Goal: Complete application form

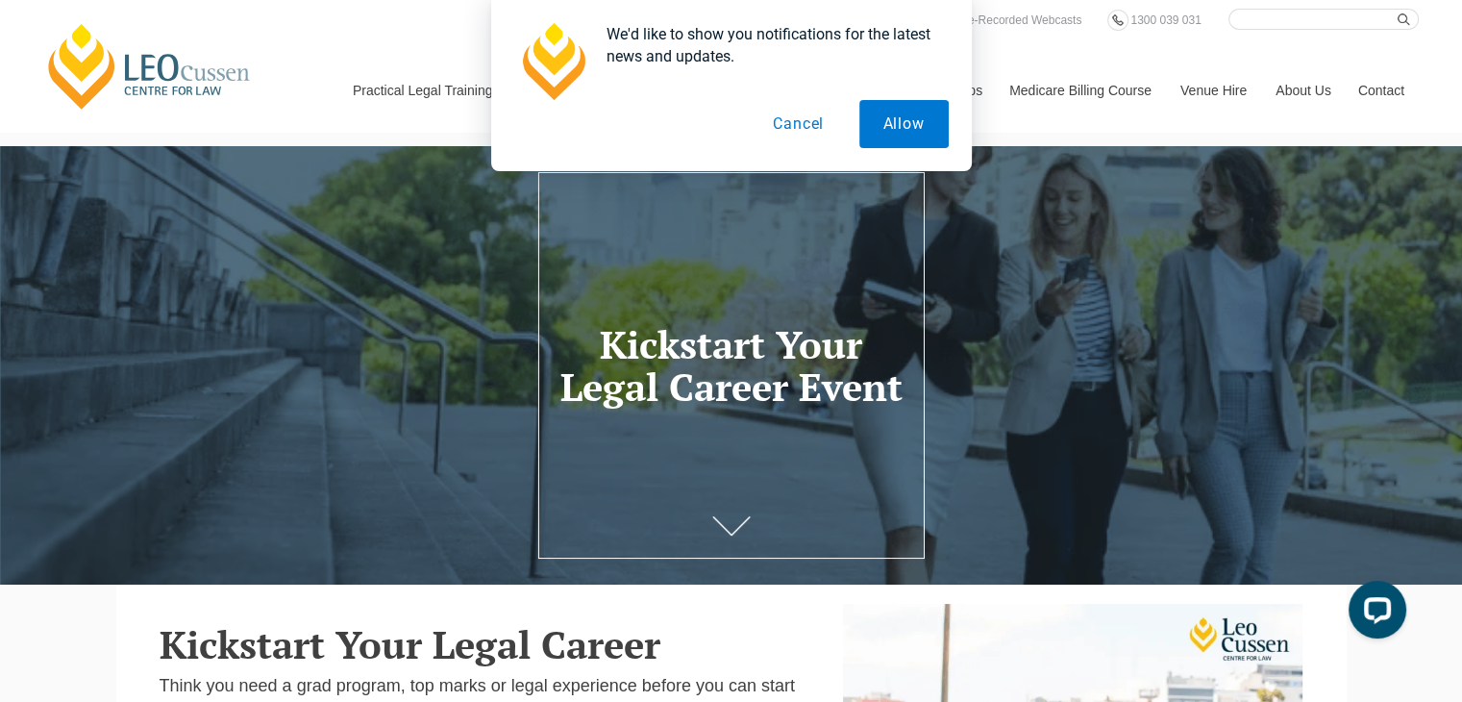
click at [784, 122] on button "Cancel" at bounding box center [798, 124] width 99 height 48
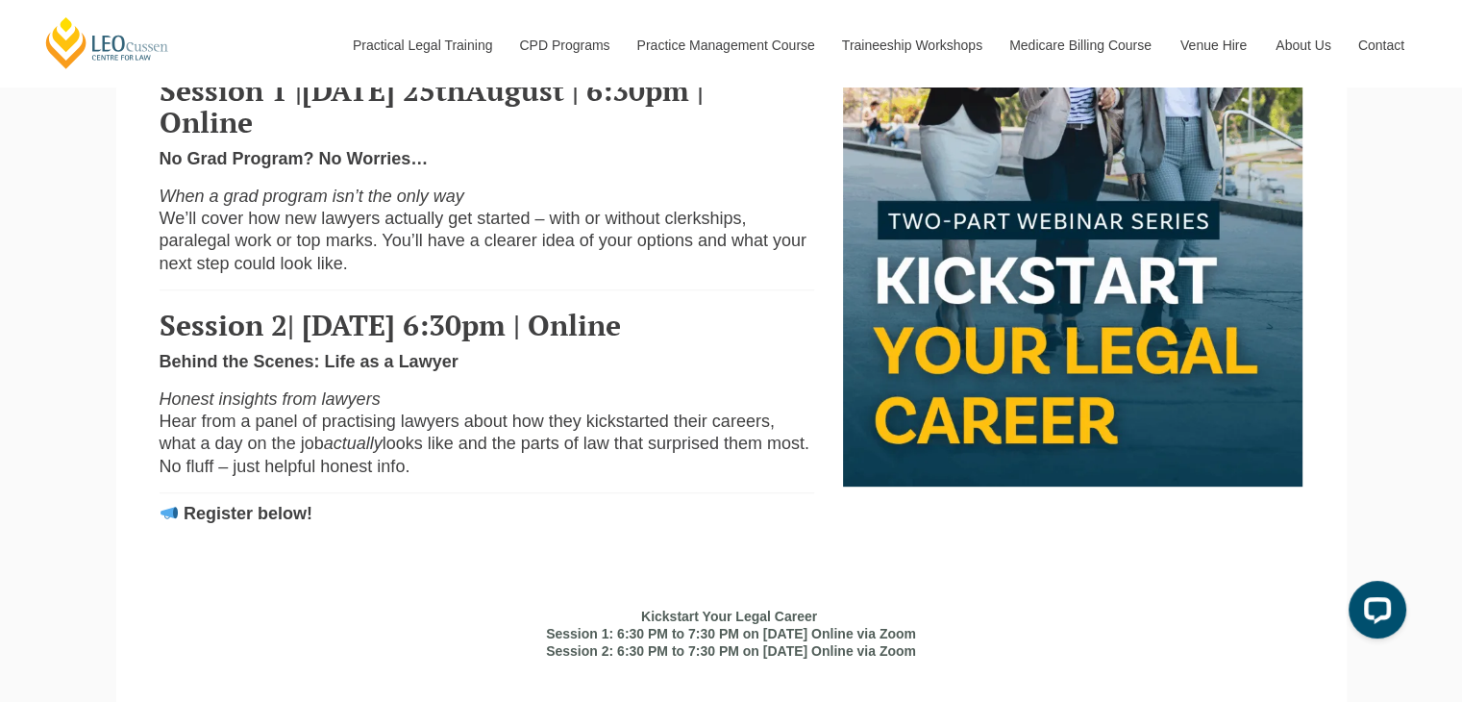
scroll to position [769, 0]
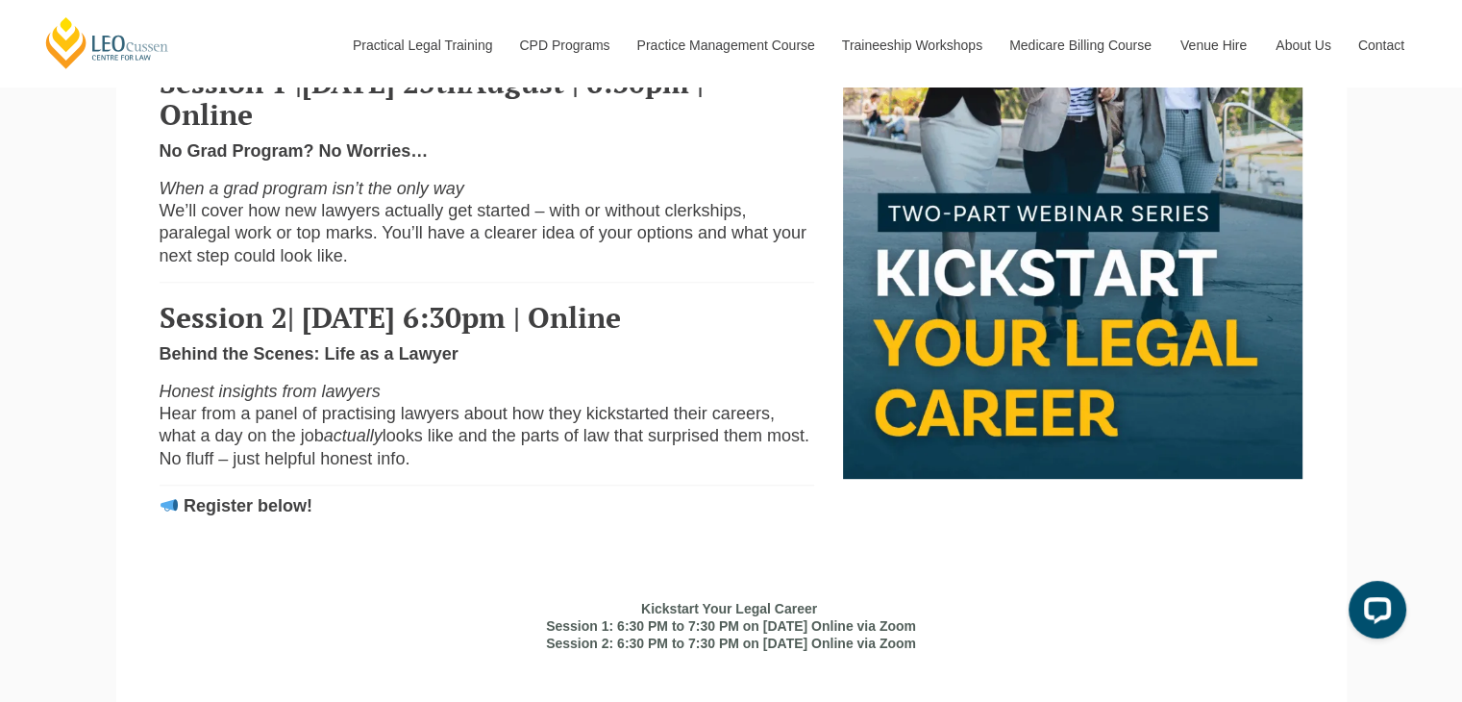
click at [256, 515] on strong "Register below!" at bounding box center [248, 505] width 129 height 19
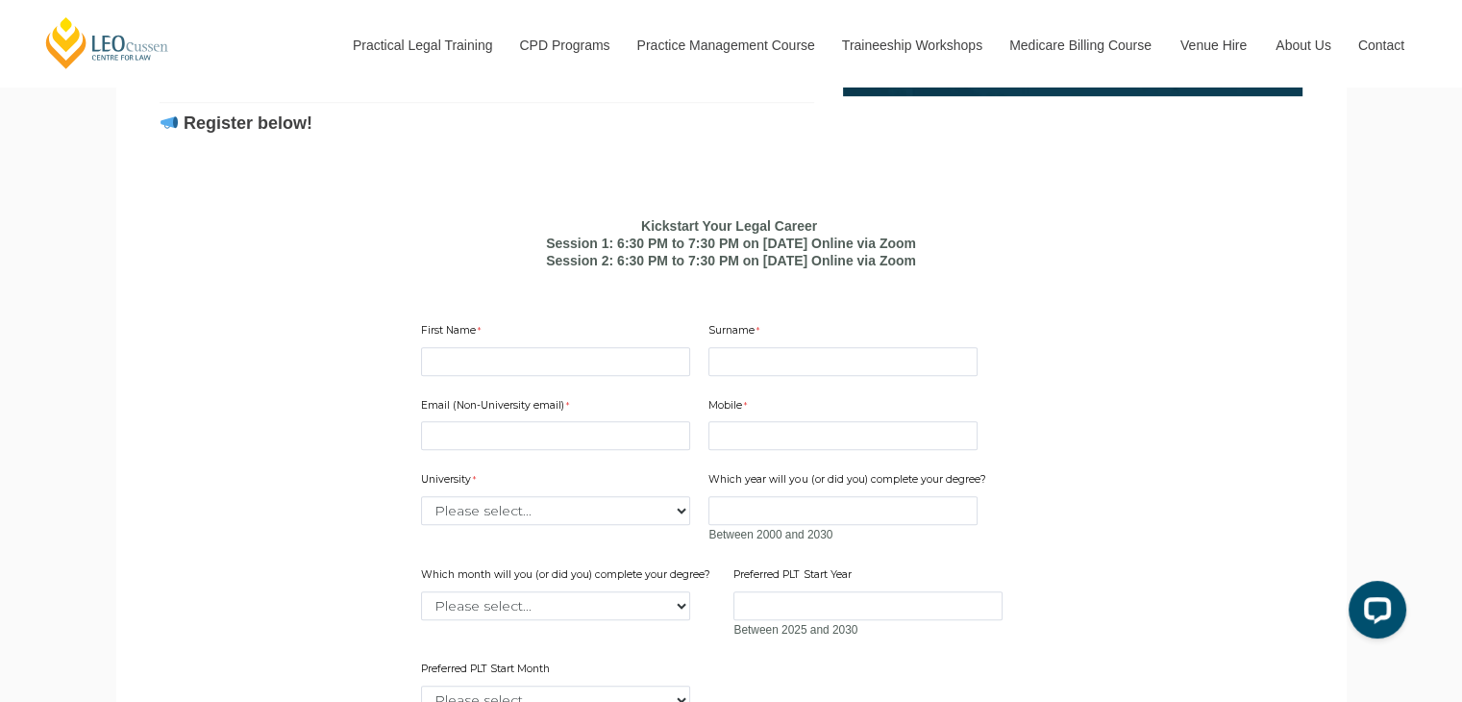
scroll to position [1153, 0]
click at [544, 378] on div "First Name" at bounding box center [555, 347] width 284 height 61
click at [534, 374] on input "First Name" at bounding box center [555, 359] width 269 height 29
type input "[PERSON_NAME]"
type input "Alota"
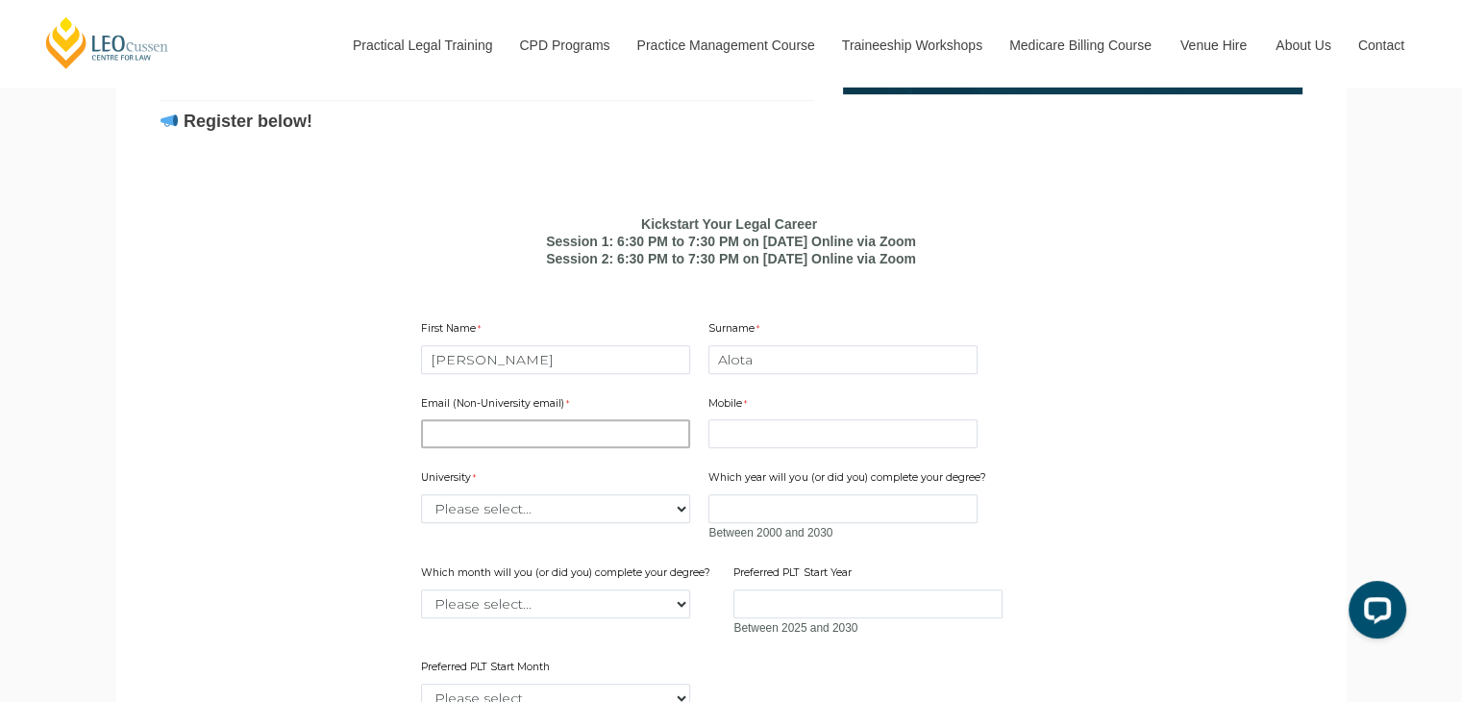
type input "[EMAIL_ADDRESS][DOMAIN_NAME]"
type input "7301221692"
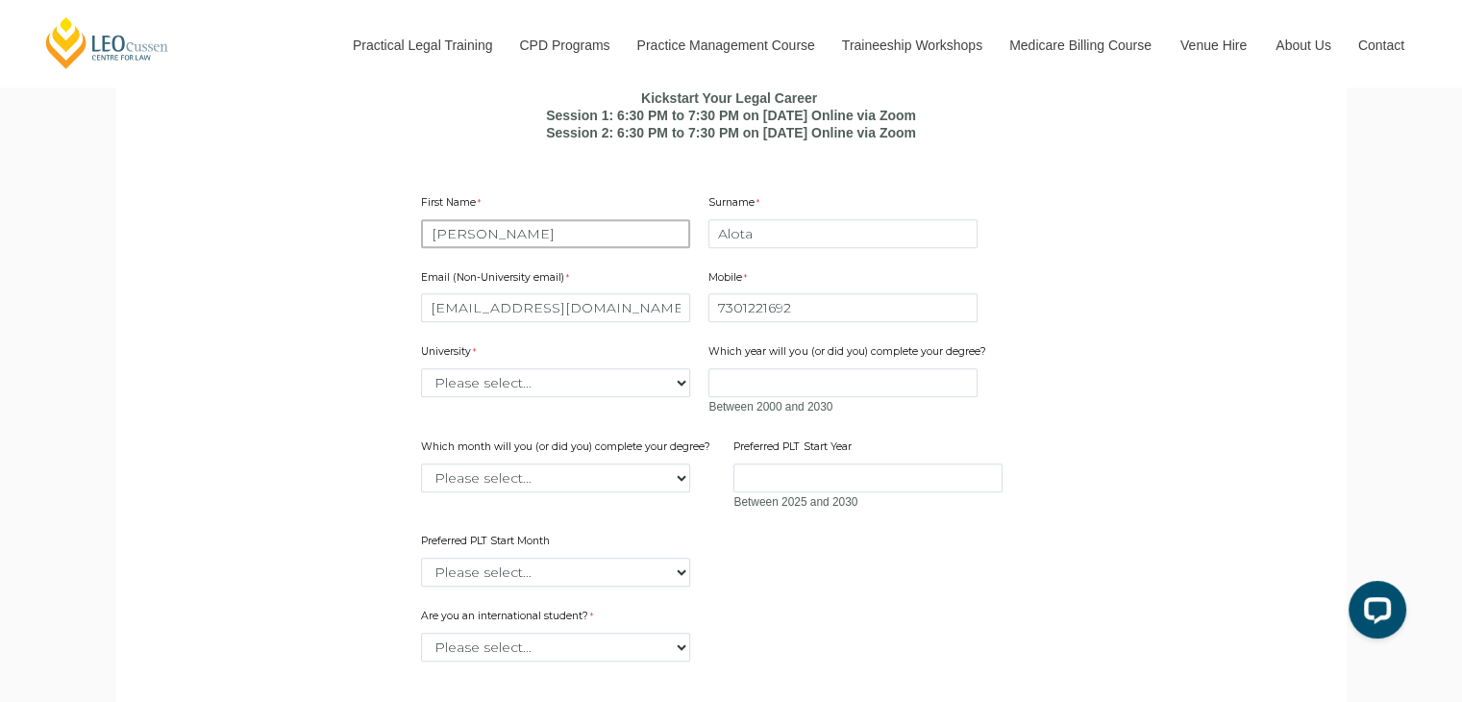
scroll to position [1346, 0]
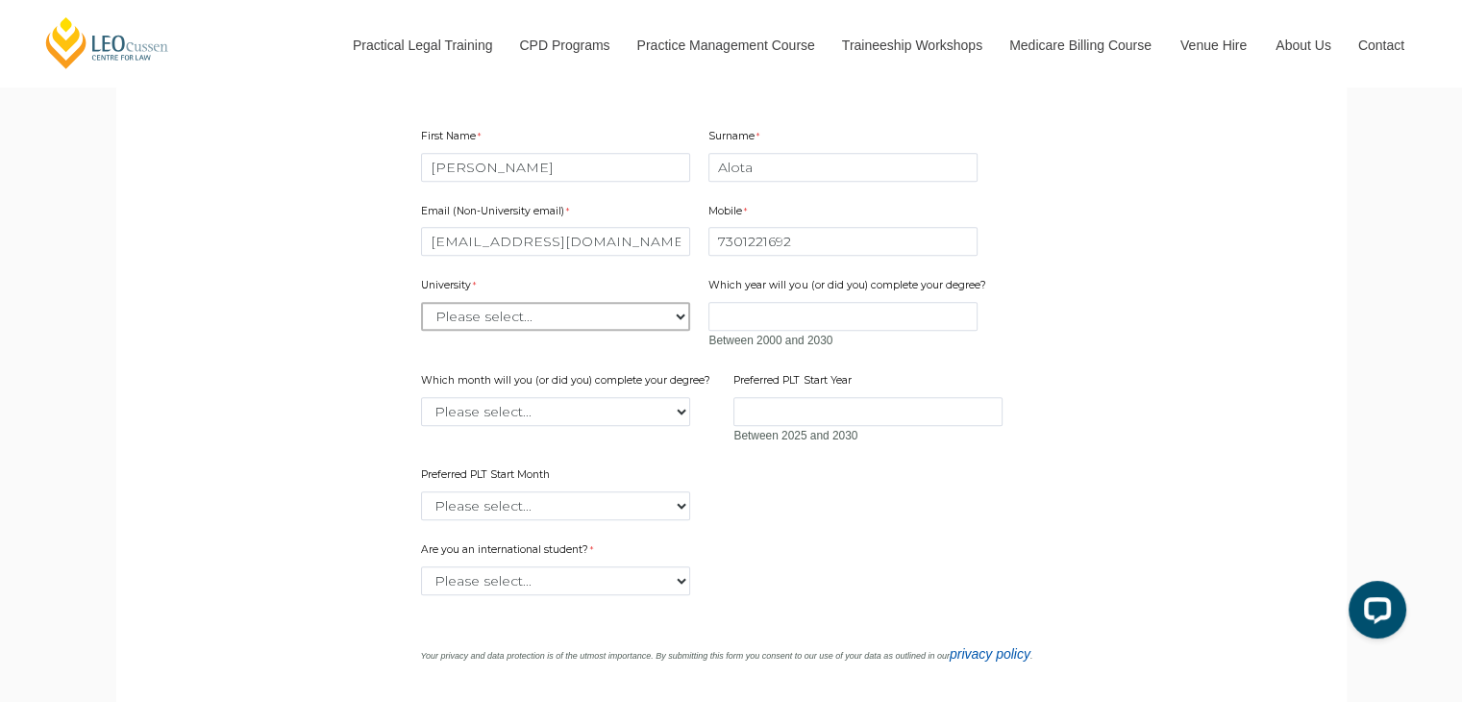
click at [526, 331] on select "Please select... [GEOGRAPHIC_DATA] [GEOGRAPHIC_DATA] [GEOGRAPHIC_DATA] [GEOGRAP…" at bounding box center [555, 316] width 269 height 29
select select "tfa_2220"
click at [421, 331] on select "Please select... [GEOGRAPHIC_DATA] [GEOGRAPHIC_DATA] [GEOGRAPHIC_DATA] [GEOGRAP…" at bounding box center [555, 316] width 269 height 29
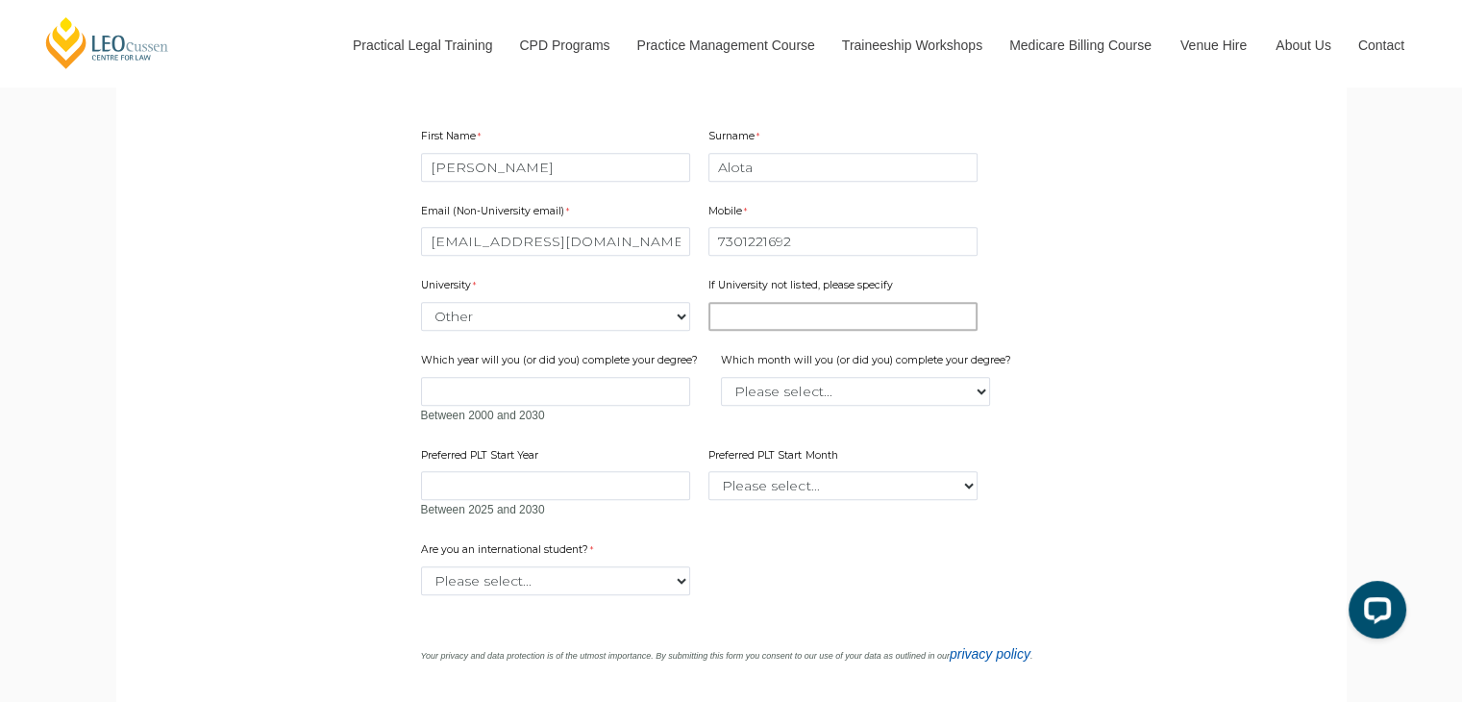
click at [738, 331] on input "If University not listed, please specify" at bounding box center [842, 316] width 269 height 29
type input "[GEOGRAPHIC_DATA]"
click at [627, 372] on label "Which year will you (or did you) complete your degree?" at bounding box center [562, 362] width 282 height 19
click at [627, 402] on input "Which year will you (or did you) complete your degree?" at bounding box center [555, 391] width 269 height 29
type input "2027"
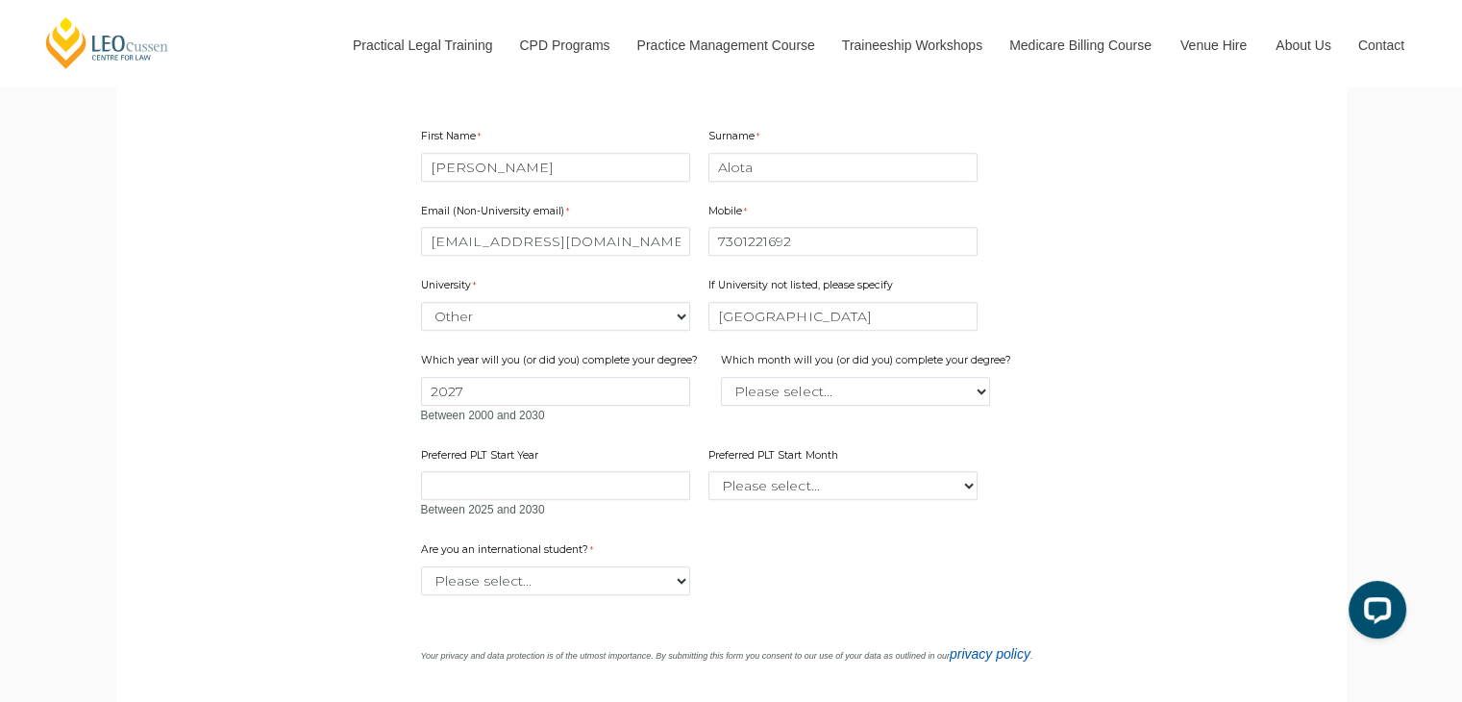
click at [846, 452] on div "Email (Non-University email) [EMAIL_ADDRESS][DOMAIN_NAME] Mobile 7301221692 0 c…" at bounding box center [731, 354] width 636 height 339
click at [853, 406] on select "Please select... January February March April May June July August September Oc…" at bounding box center [855, 391] width 269 height 29
select select "tfa_2229"
click at [721, 406] on select "Please select... January February March April May June July August September Oc…" at bounding box center [855, 391] width 269 height 29
click at [1222, 493] on main "Kickstart Your Legal Career Think you need a grad program, top marks or legal e…" at bounding box center [731, 68] width 1201 height 1659
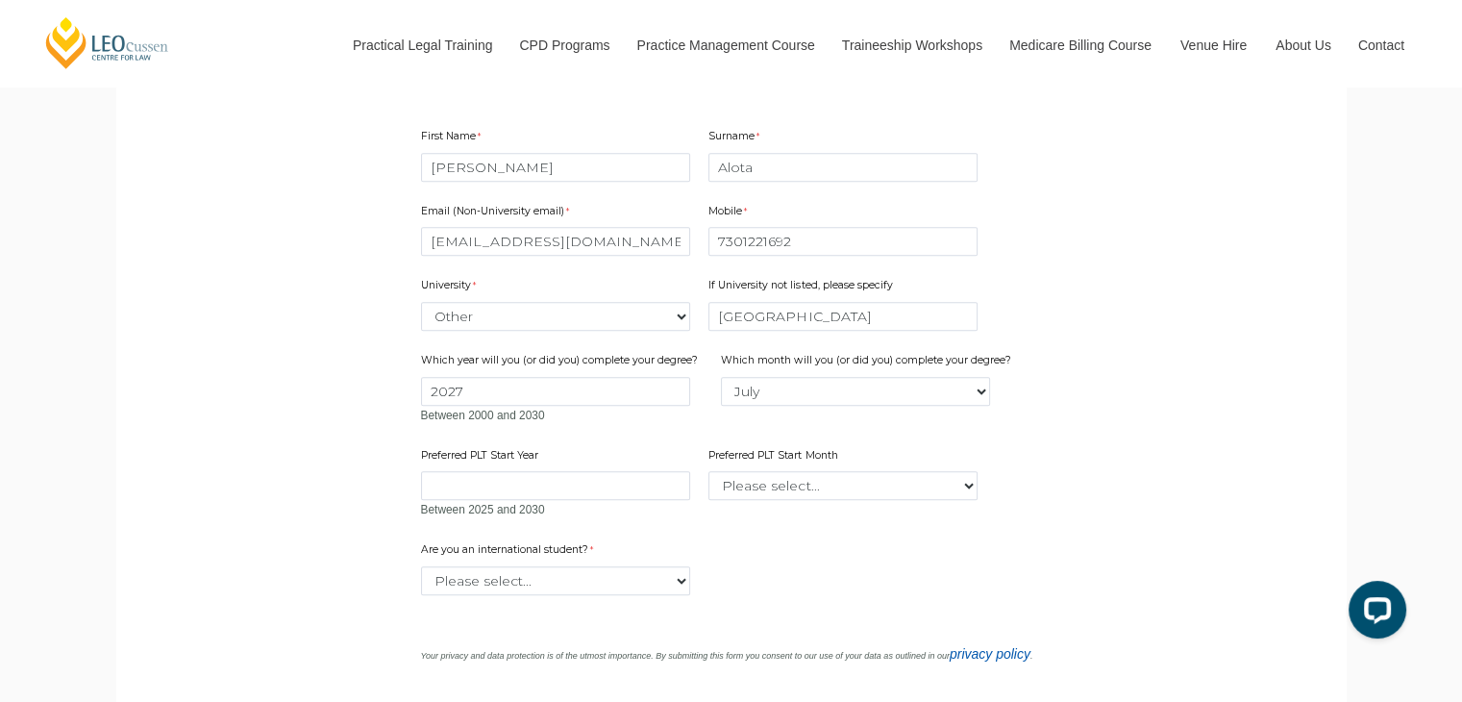
click at [817, 498] on div "Preferred PLT Start Month Please select... January February March April May Jun…" at bounding box center [843, 474] width 284 height 61
click at [814, 500] on select "Please select... January February March April May June July August September Oc…" at bounding box center [842, 485] width 269 height 29
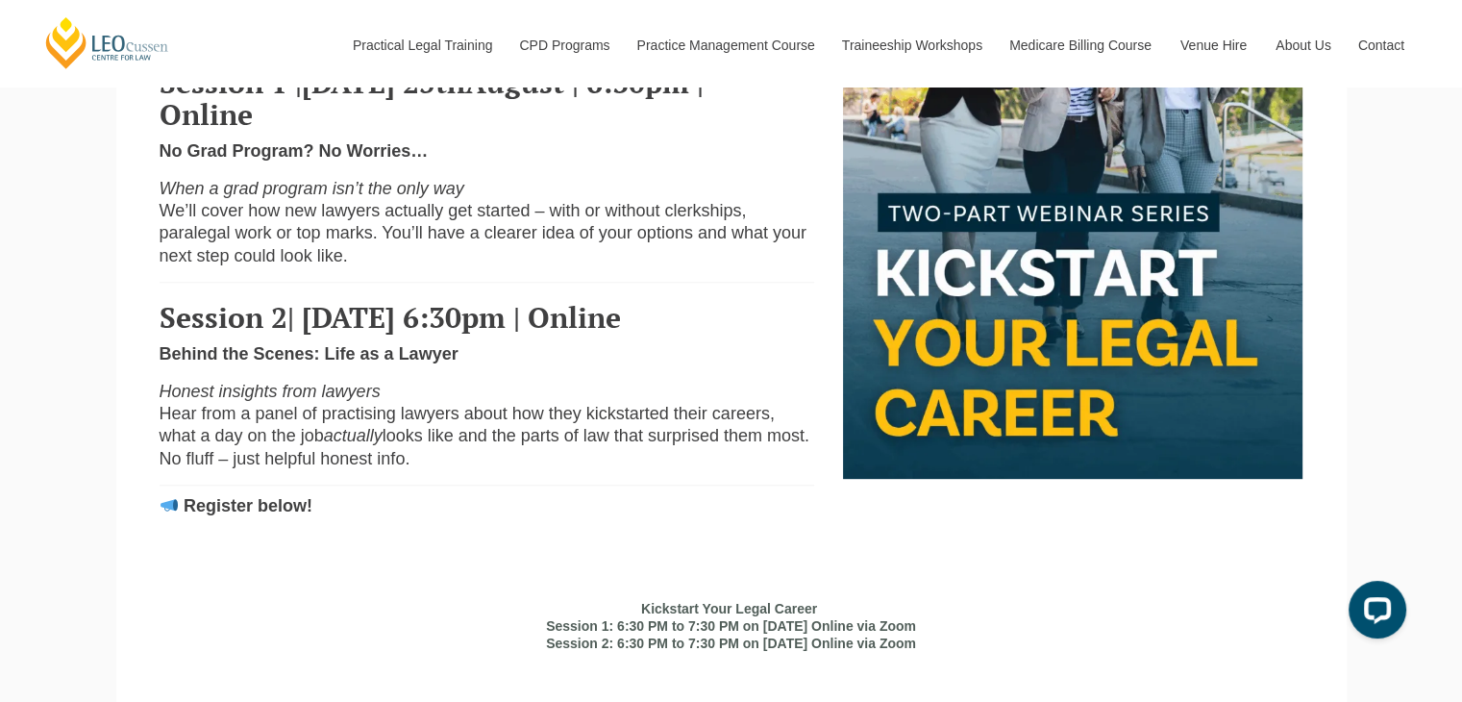
click at [413, 432] on p "Honest insights from lawyers Hear from a panel of practising lawyers about how …" at bounding box center [487, 426] width 655 height 90
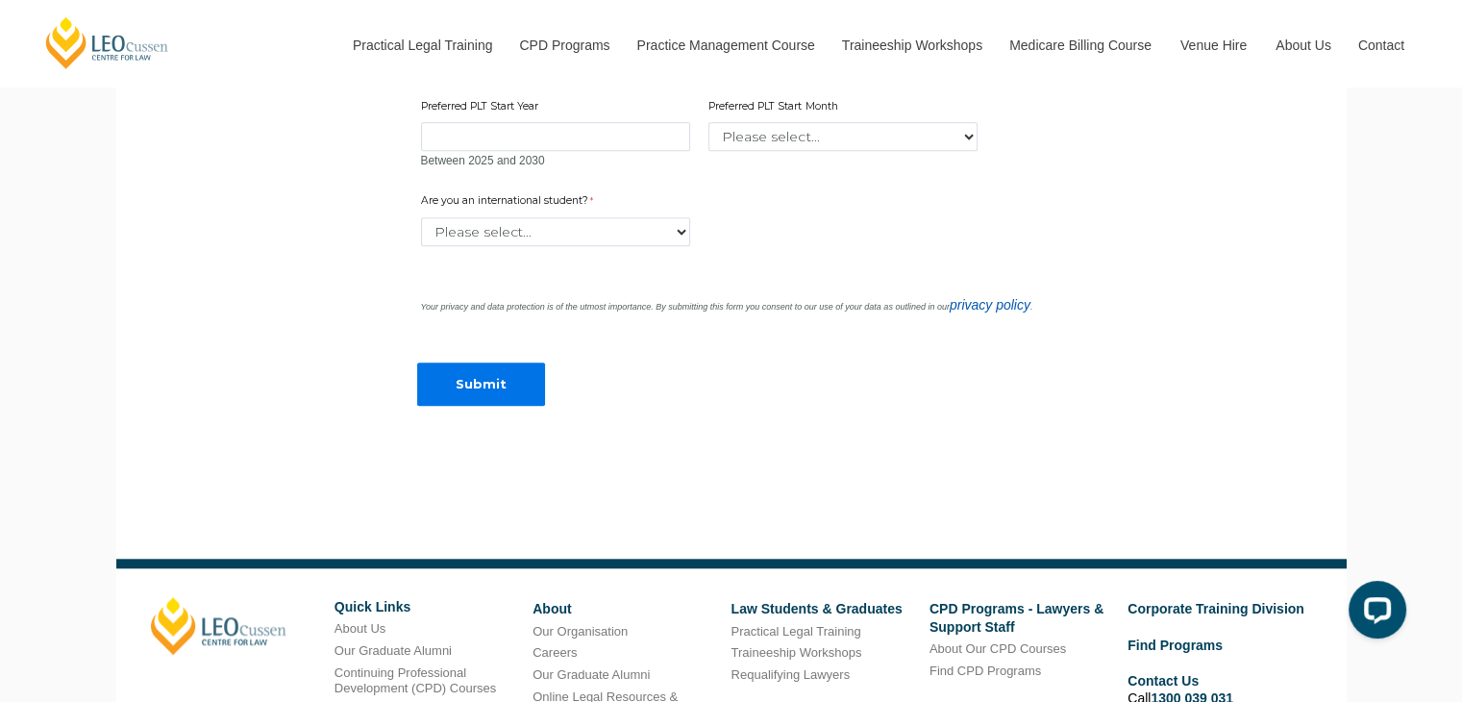
scroll to position [1634, 0]
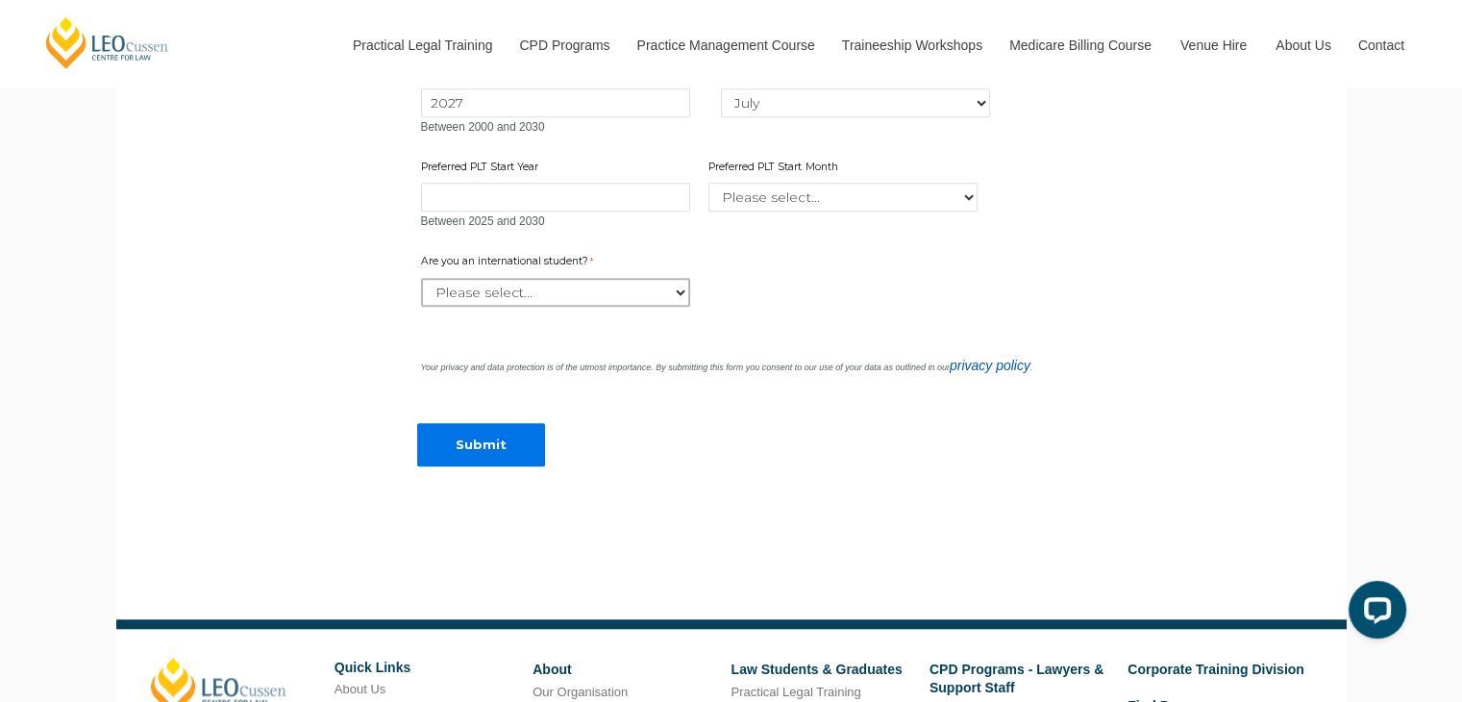
click at [504, 307] on select "Please select... Yes No" at bounding box center [555, 292] width 269 height 29
select select "tfa_60"
click at [421, 307] on select "Please select... Yes No" at bounding box center [555, 292] width 269 height 29
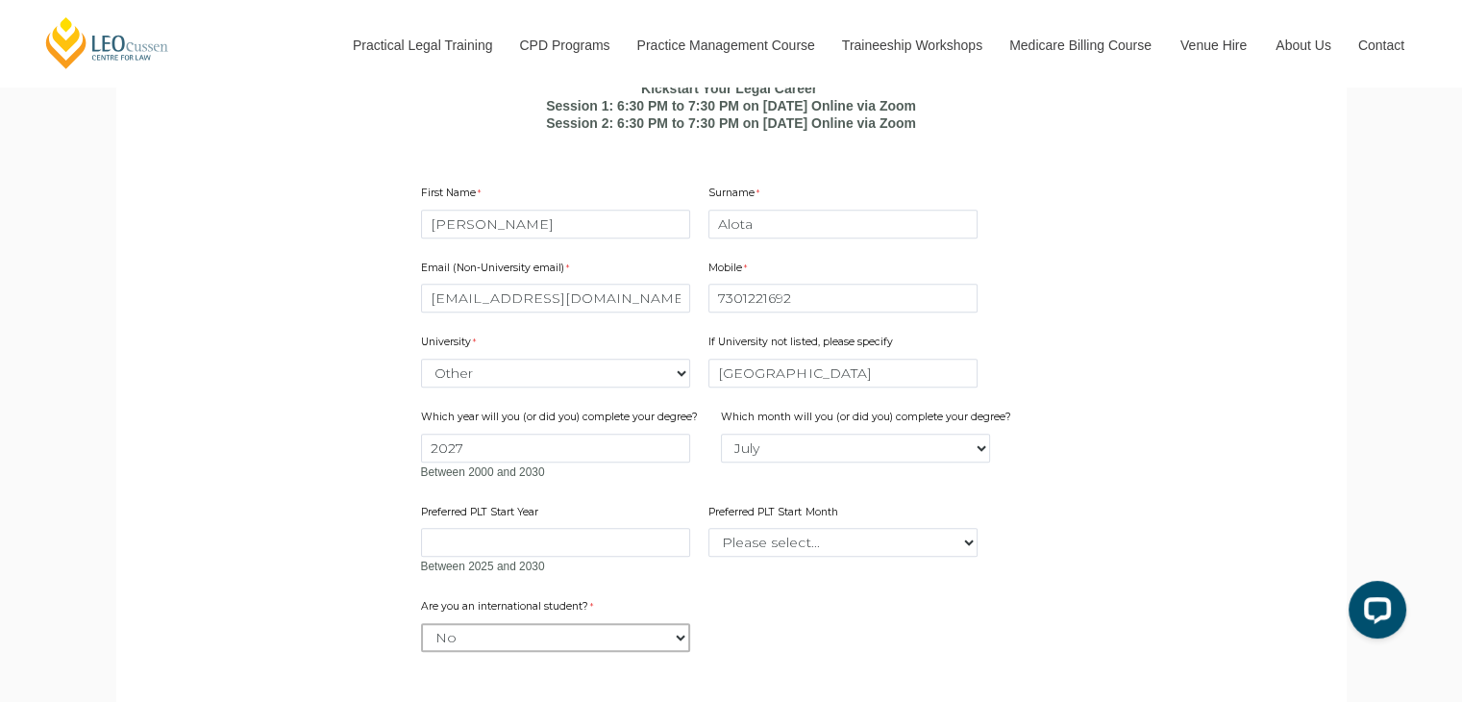
scroll to position [1346, 0]
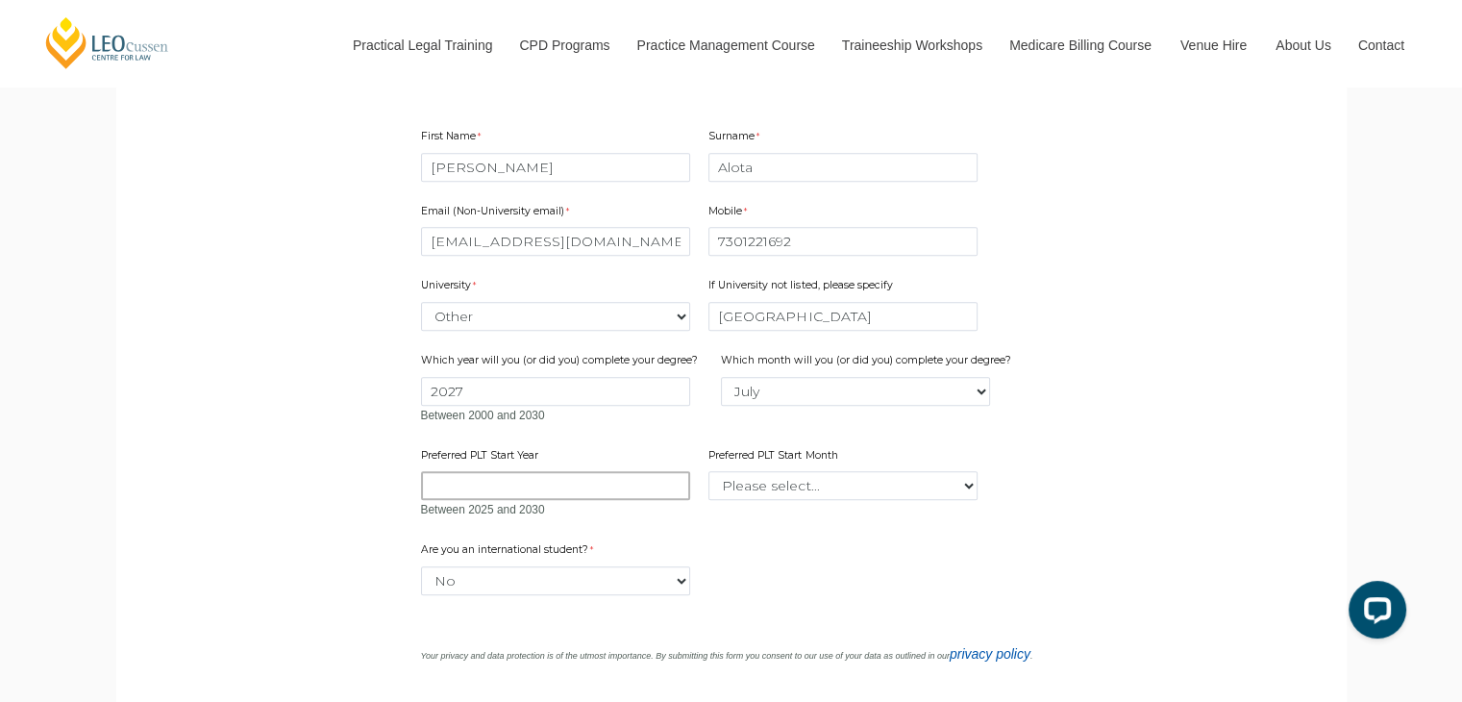
click at [489, 500] on input "Preferred PLT Start Year" at bounding box center [555, 485] width 269 height 29
click at [859, 501] on div "Preferred PLT Start Month Please select... January February March April May Jun…" at bounding box center [843, 474] width 284 height 61
click at [858, 500] on select "Please select... January February March April May June July August September Oc…" at bounding box center [842, 485] width 269 height 29
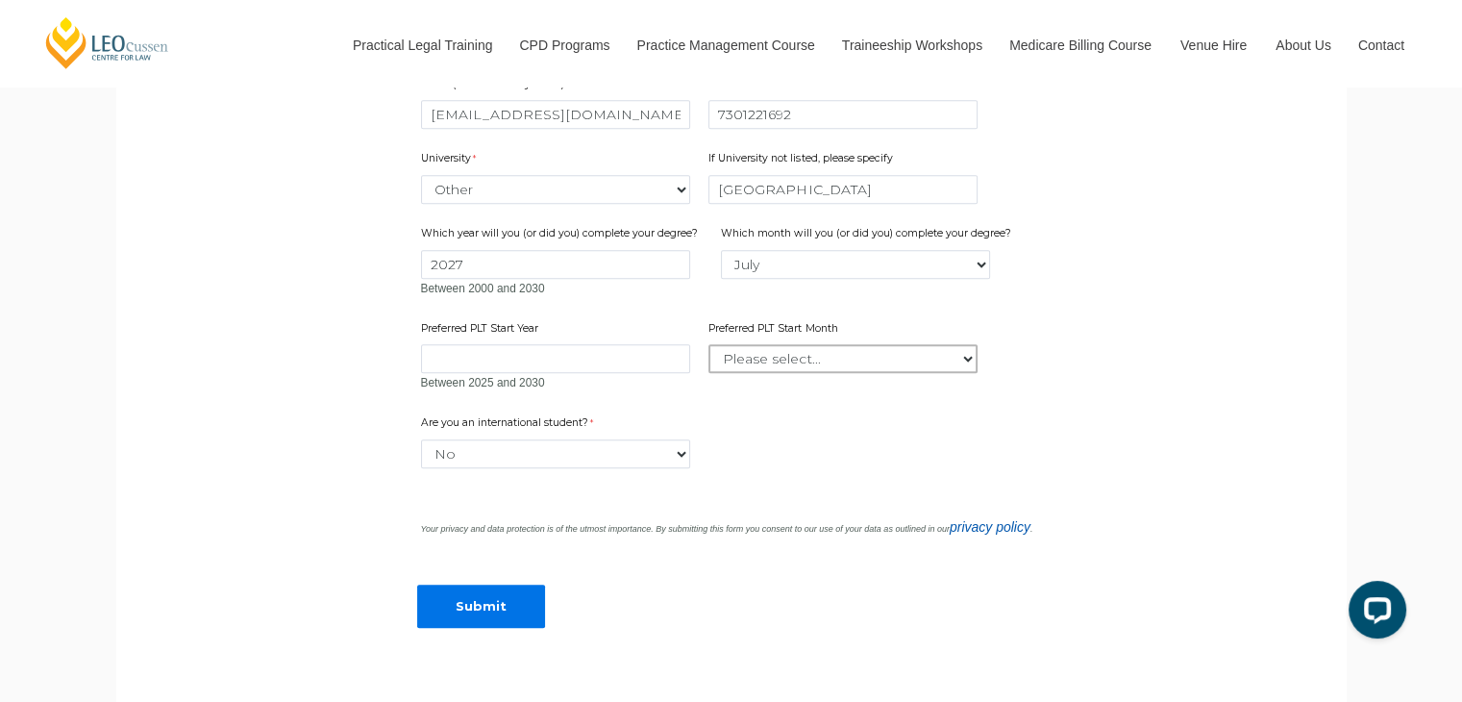
scroll to position [1730, 0]
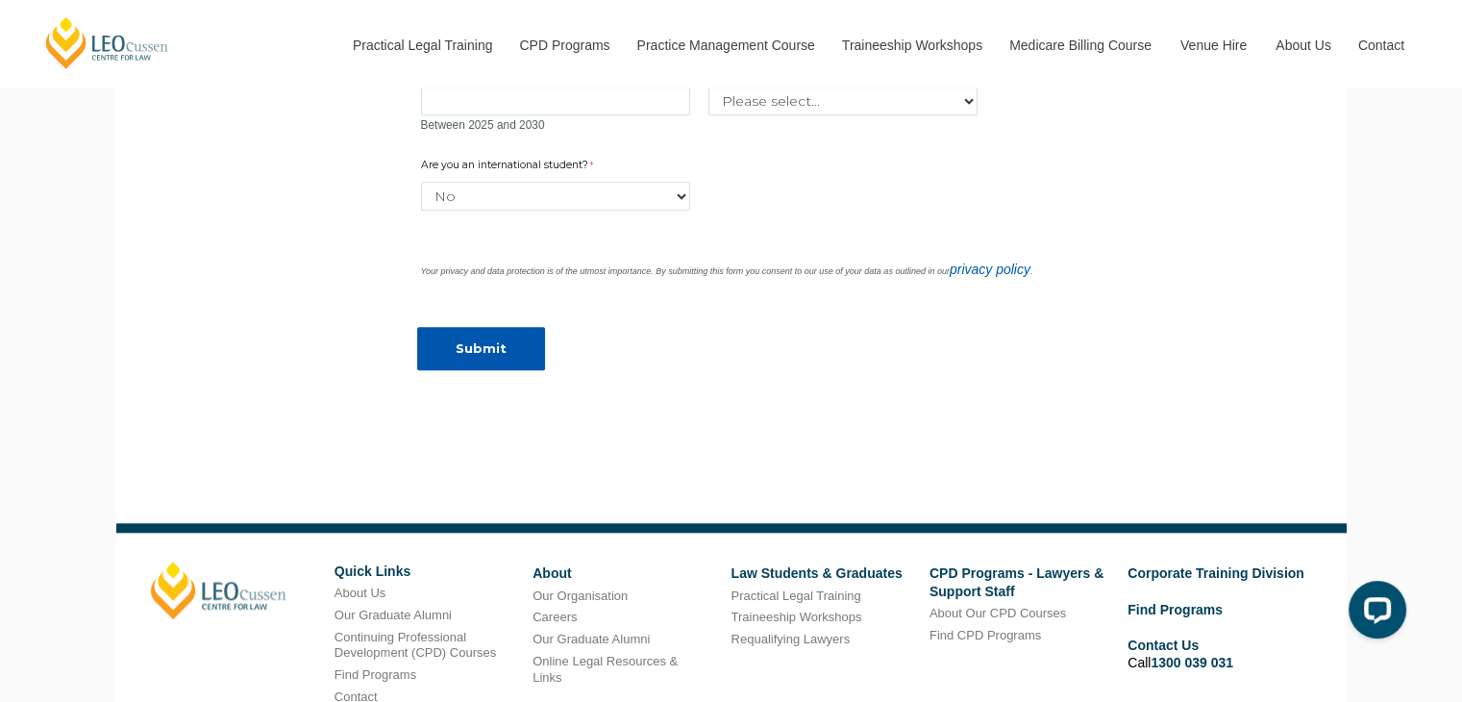
click at [473, 370] on input "Submit" at bounding box center [481, 348] width 128 height 43
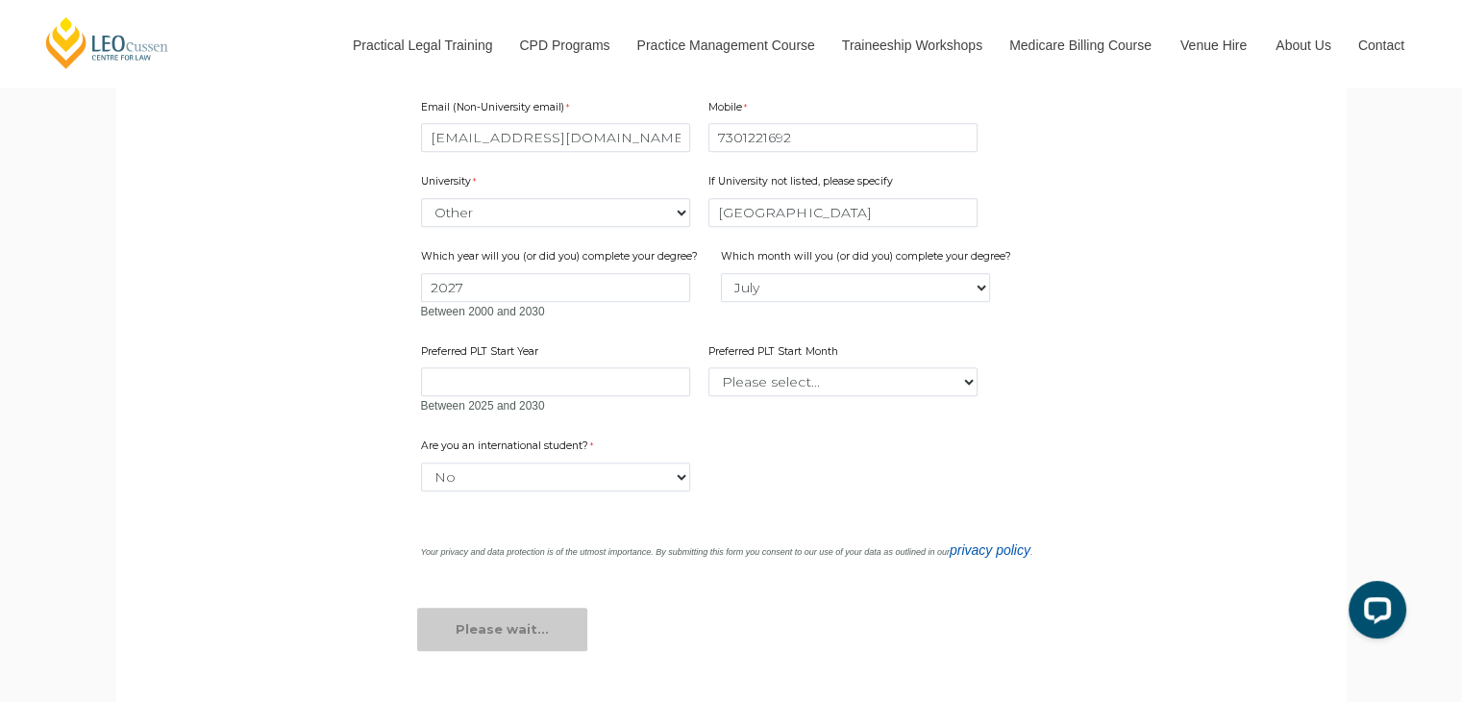
scroll to position [1442, 0]
